Goal: Find contact information: Find contact information

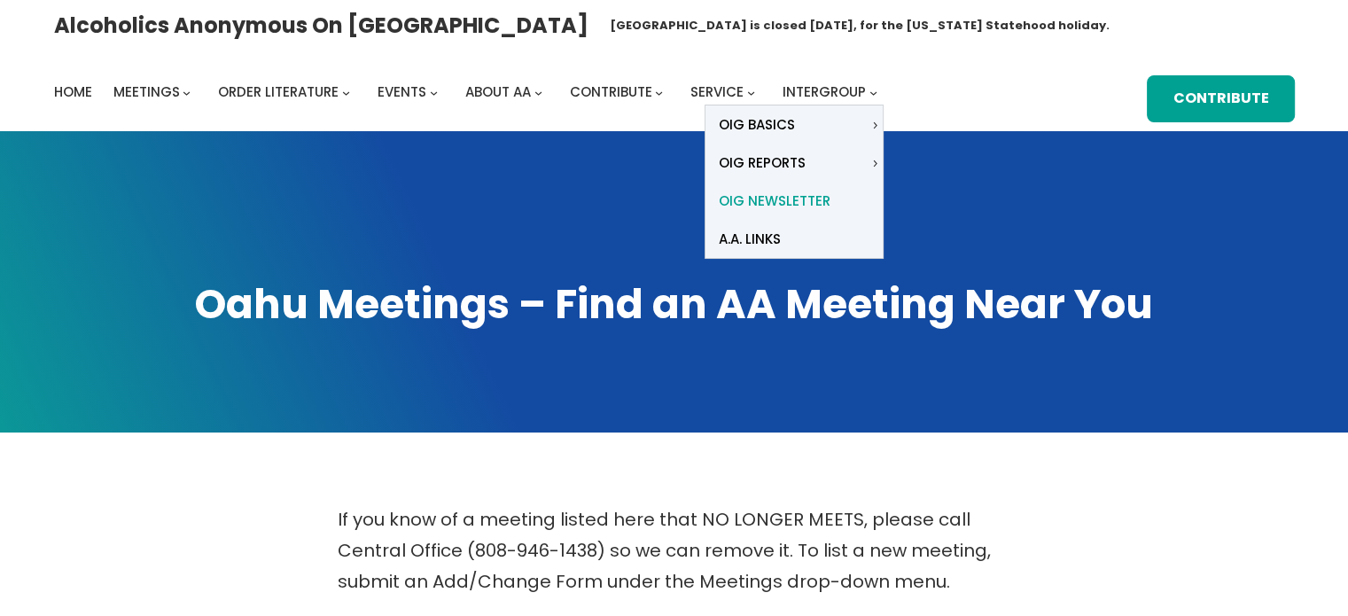
click at [799, 203] on span "OIG Newsletter" at bounding box center [775, 201] width 112 height 25
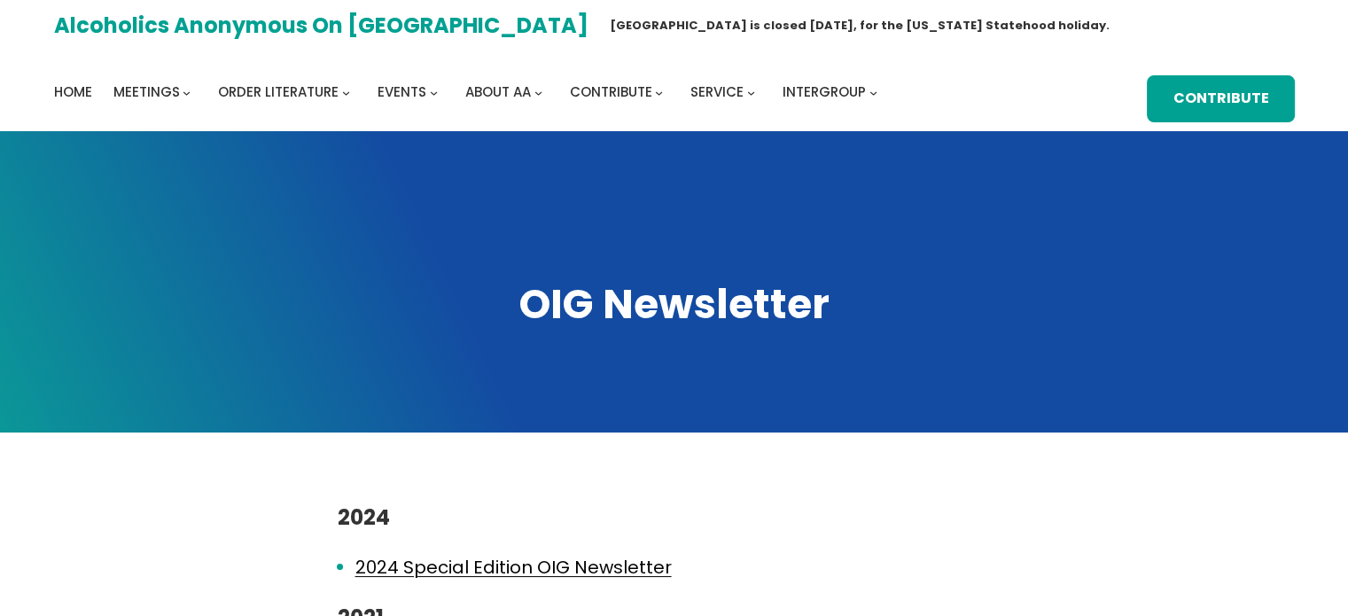
click at [88, 20] on link "Alcoholics Anonymous on [GEOGRAPHIC_DATA]" at bounding box center [321, 25] width 535 height 38
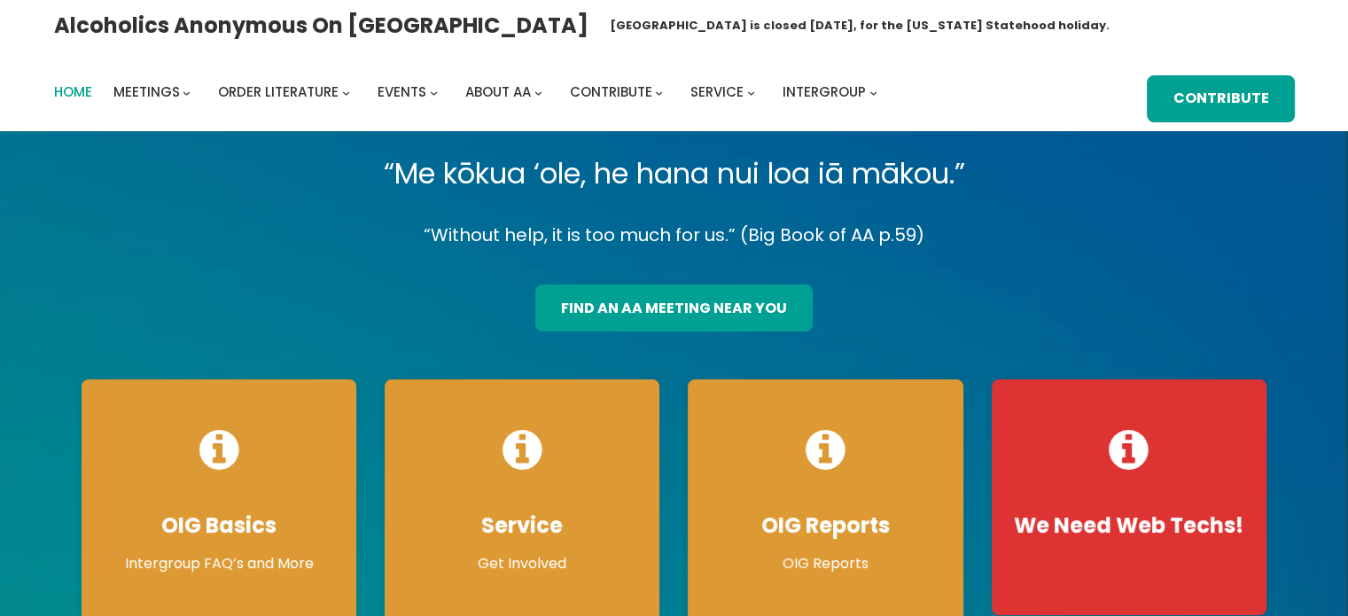
click at [79, 88] on span "Home" at bounding box center [73, 91] width 38 height 19
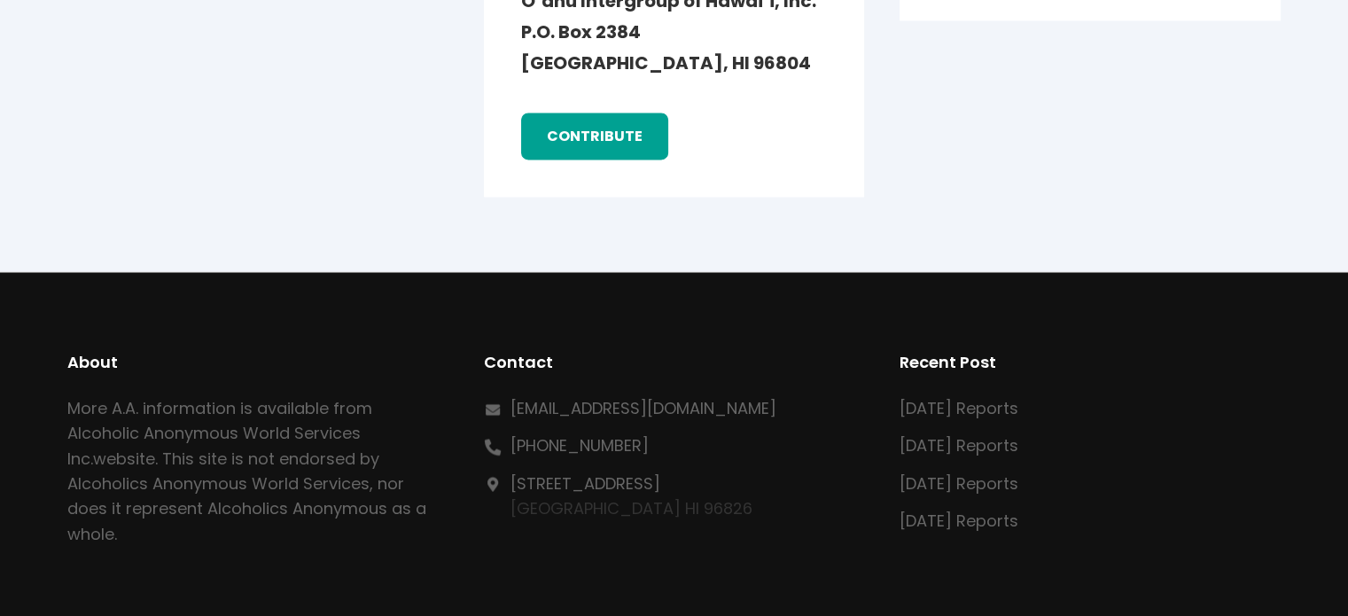
scroll to position [2991, 0]
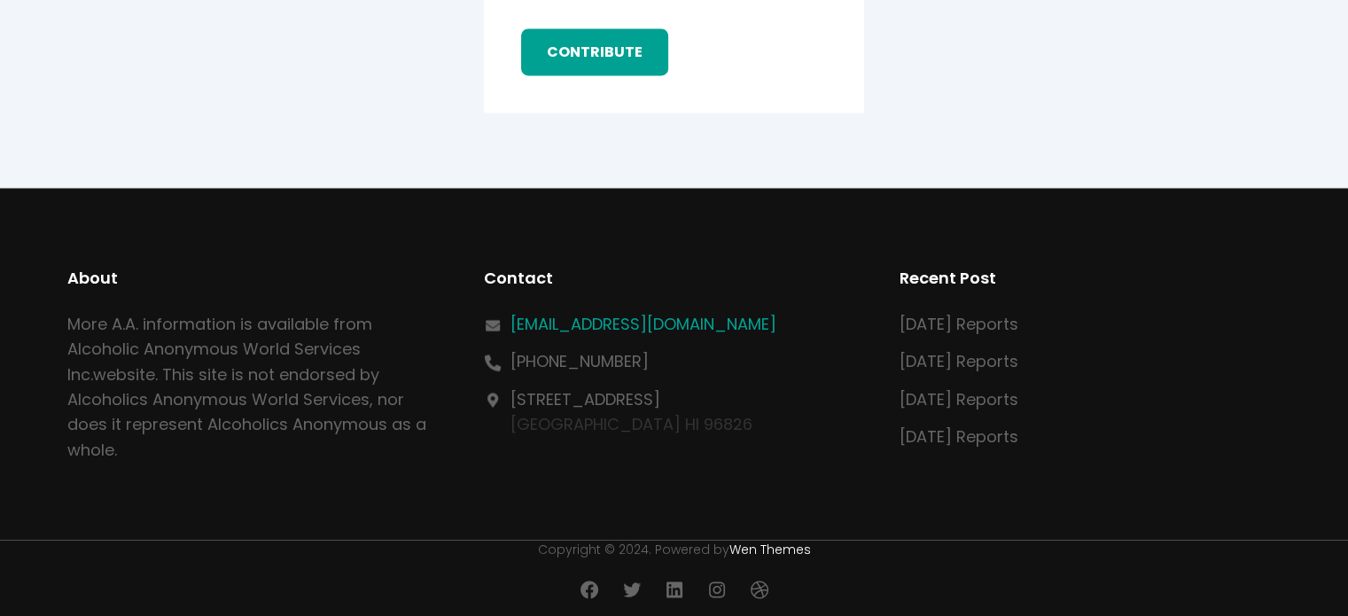
click at [621, 322] on link "[EMAIL_ADDRESS][DOMAIN_NAME]" at bounding box center [644, 324] width 266 height 22
drag, startPoint x: 787, startPoint y: 314, endPoint x: 512, endPoint y: 322, distance: 274.9
click at [512, 322] on div "[EMAIL_ADDRESS][DOMAIN_NAME]" at bounding box center [674, 324] width 381 height 25
copy link "[EMAIL_ADDRESS][DOMAIN_NAME]"
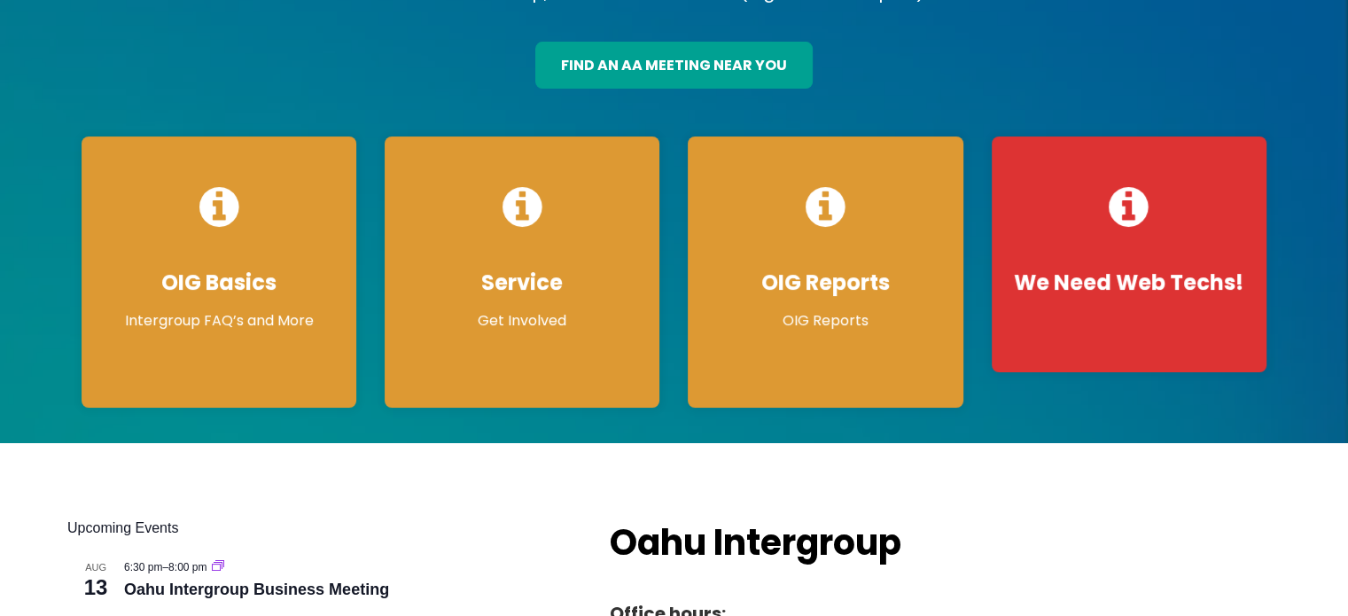
scroll to position [0, 0]
